Goal: Task Accomplishment & Management: Use online tool/utility

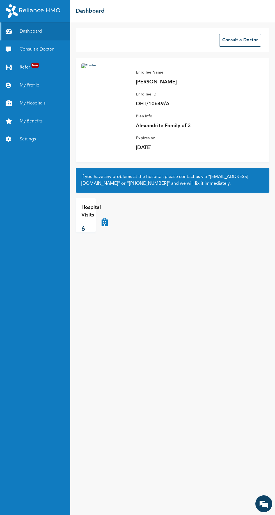
click at [38, 120] on link "My Benefits" at bounding box center [35, 121] width 70 height 18
click at [36, 122] on link "My Benefits" at bounding box center [35, 121] width 70 height 18
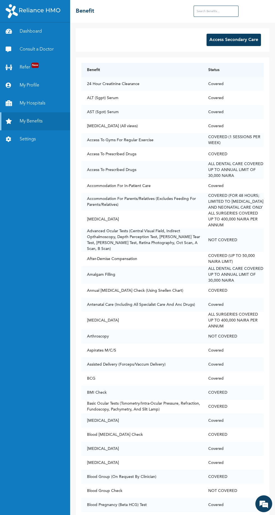
click at [243, 40] on button "Access Secondary Care" at bounding box center [234, 40] width 54 height 12
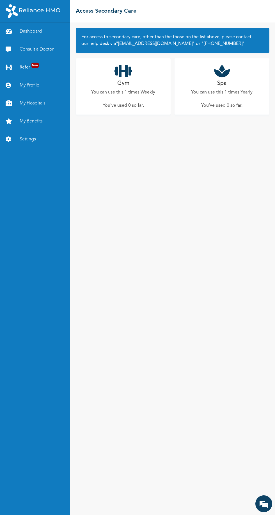
click at [116, 93] on p "You can use this 1 times Weekly" at bounding box center [123, 92] width 64 height 7
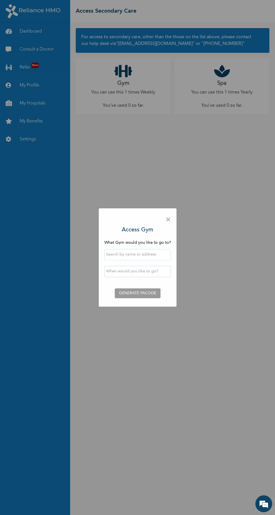
click at [134, 254] on input "text" at bounding box center [137, 254] width 67 height 11
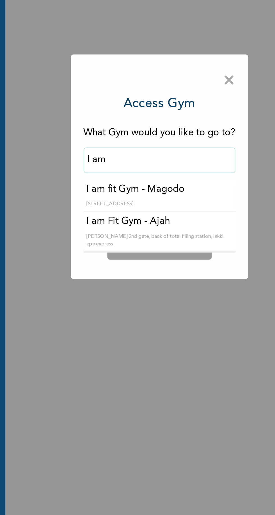
type input "I am Fit Gym - Ajah"
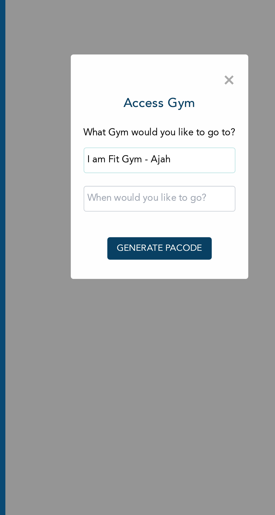
click at [150, 272] on input "text" at bounding box center [137, 271] width 67 height 11
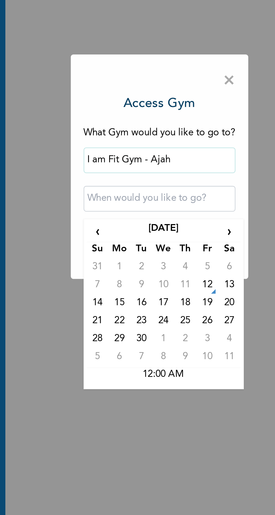
click at [162, 312] on td "12" at bounding box center [159, 310] width 10 height 8
type input "[DATE] 12:00 AM"
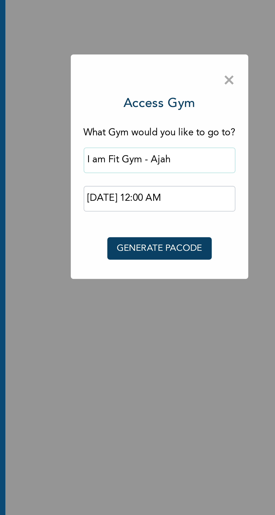
click at [151, 293] on button "GENERATE PACODE" at bounding box center [138, 293] width 46 height 10
